Goal: Navigation & Orientation: Find specific page/section

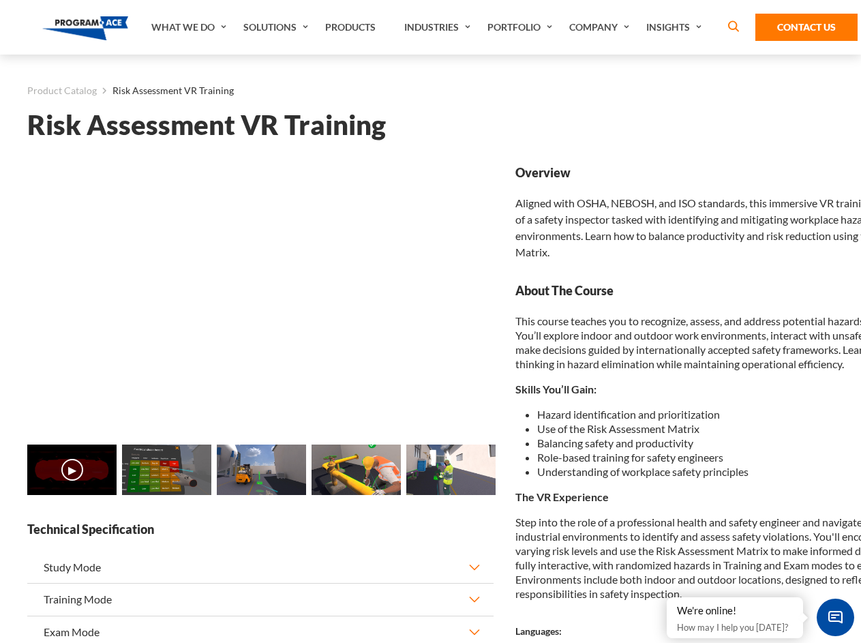
click at [277, 27] on link "Solutions" at bounding box center [278, 27] width 82 height 55
click at [0, 0] on div "AI & Computer Vision Solutions Computer Vision Quality Control AI tools for fas…" at bounding box center [0, 0] width 0 height 0
click at [0, 0] on div "AI & Computer Vision Solutions Virtual Training Solutions Virtual Tour Solution…" at bounding box center [0, 0] width 0 height 0
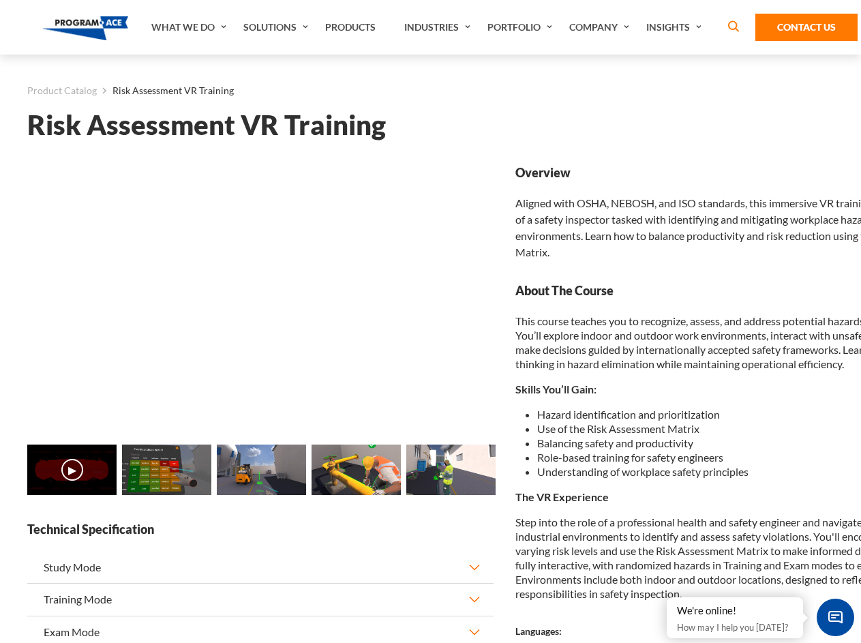
click at [0, 0] on div "AI & Computer Vision Solutions Virtual Training Solutions Virtual Tour Solution…" at bounding box center [0, 0] width 0 height 0
click at [0, 0] on div "AI & Computer Vision Solutions Computer Vision Quality Control AI tools for fas…" at bounding box center [0, 0] width 0 height 0
